Goal: Task Accomplishment & Management: Manage account settings

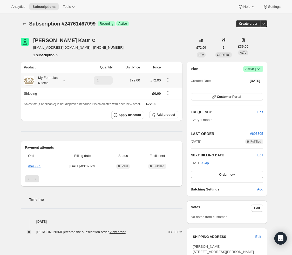
click at [67, 81] on icon at bounding box center [64, 80] width 5 height 5
click at [48, 109] on button "Edit box" at bounding box center [47, 112] width 51 height 7
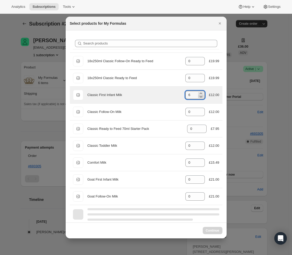
click at [199, 97] on icon ":rdo:" at bounding box center [201, 96] width 5 height 5
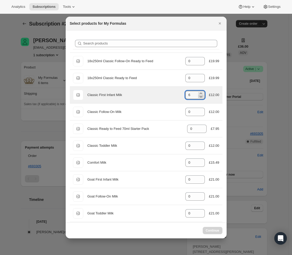
click at [199, 97] on icon ":rdo:" at bounding box center [201, 96] width 5 height 5
type input "4"
click at [154, 95] on div "Classic First Infant Milk" at bounding box center [135, 94] width 94 height 5
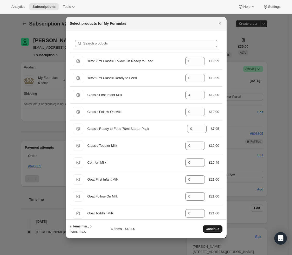
click at [214, 229] on span "Continue" at bounding box center [213, 229] width 14 height 4
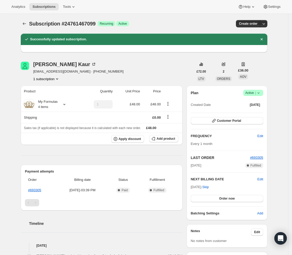
click at [58, 77] on icon "Product actions" at bounding box center [57, 78] width 5 height 5
click at [64, 104] on icon at bounding box center [64, 104] width 5 height 5
click at [65, 104] on icon at bounding box center [64, 104] width 2 height 1
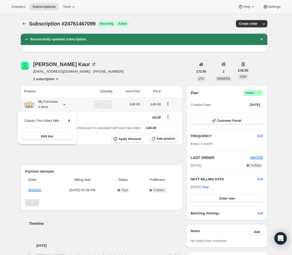
click at [65, 104] on icon at bounding box center [64, 104] width 2 height 1
click at [237, 121] on span "Customer Portal" at bounding box center [229, 121] width 24 height 4
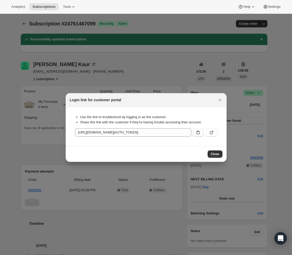
click at [200, 133] on icon ":rga:" at bounding box center [198, 132] width 5 height 5
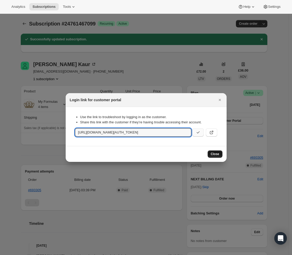
click at [214, 155] on span "Close" at bounding box center [215, 154] width 9 height 4
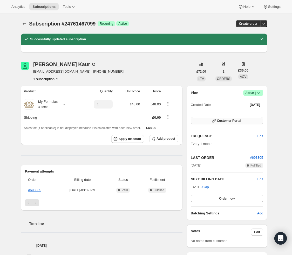
click at [227, 122] on span "Customer Portal" at bounding box center [229, 121] width 24 height 4
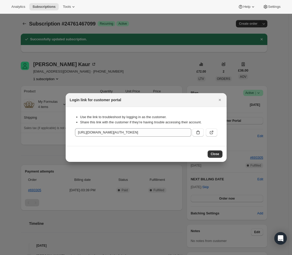
click at [223, 96] on div "Login link for customer portal" at bounding box center [146, 100] width 161 height 14
click at [221, 98] on icon "Close" at bounding box center [220, 99] width 5 height 5
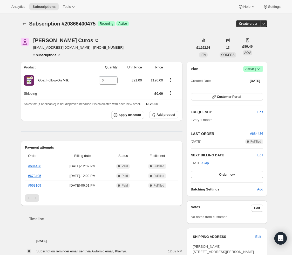
click at [52, 54] on button "2 subscriptions" at bounding box center [47, 54] width 28 height 5
click at [54, 65] on span "17854300379" at bounding box center [48, 64] width 36 height 5
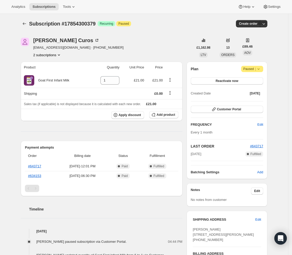
click at [50, 60] on div "Andrei Curos andreicuros07@gmail.com · +447542642060 2 subscriptions £1,162.98 …" at bounding box center [142, 201] width 251 height 344
click at [51, 56] on button "2 subscriptions" at bounding box center [47, 54] width 28 height 5
click at [60, 77] on button "20866400475" at bounding box center [48, 73] width 39 height 8
